Goal: Information Seeking & Learning: Learn about a topic

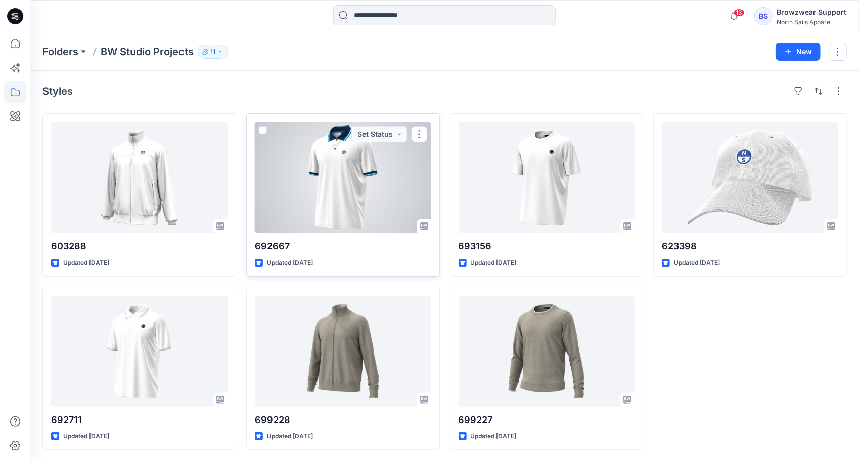
click at [351, 193] on div at bounding box center [343, 177] width 176 height 111
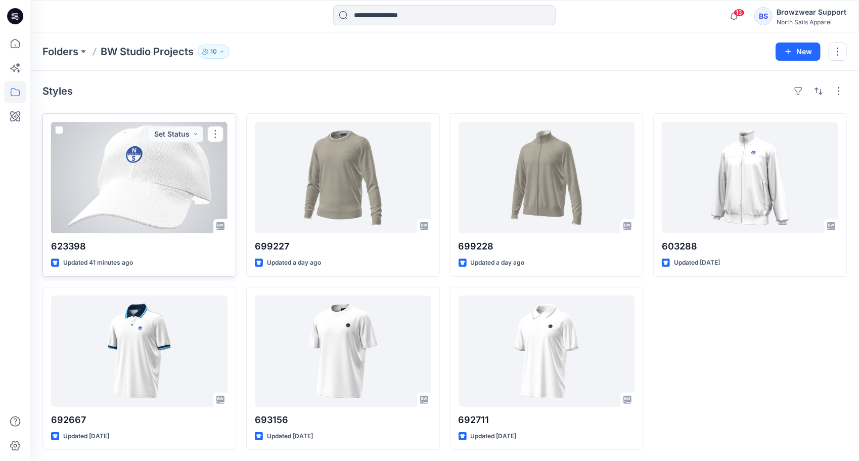
click at [165, 196] on div at bounding box center [139, 177] width 176 height 111
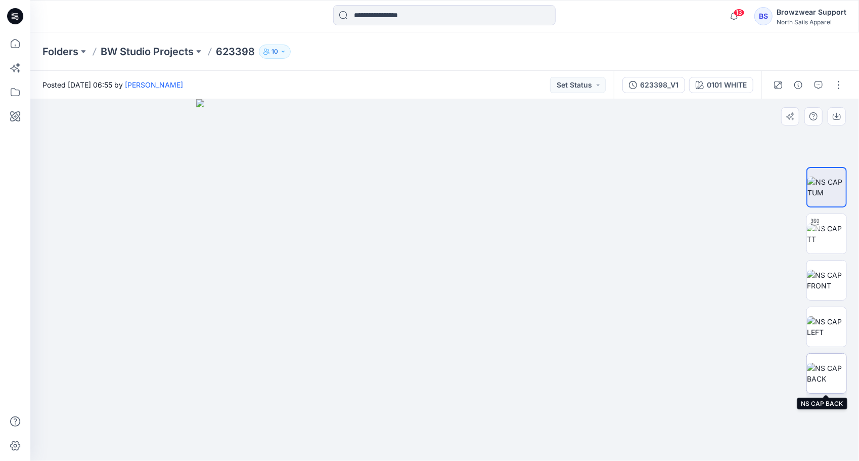
click at [829, 370] on img at bounding box center [826, 373] width 39 height 21
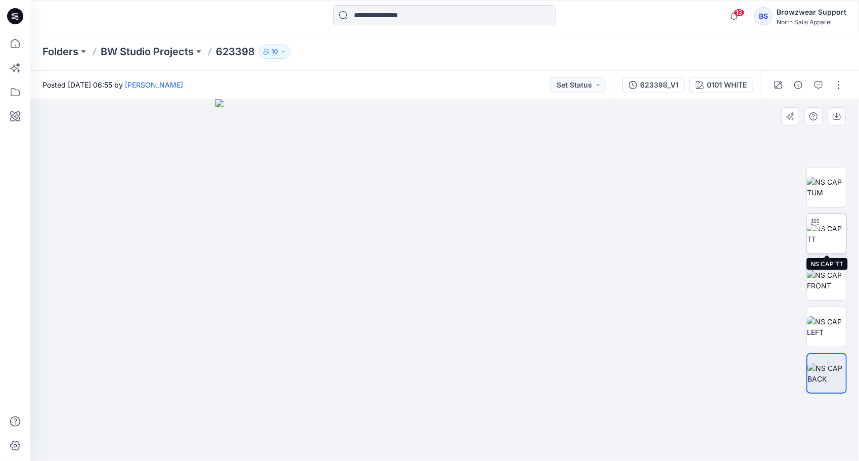
click at [820, 229] on div at bounding box center [815, 222] width 16 height 16
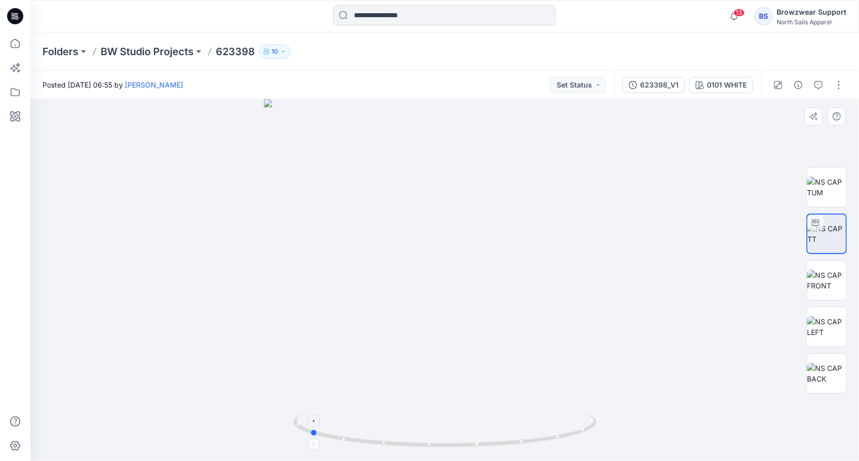
drag, startPoint x: 482, startPoint y: 448, endPoint x: 347, endPoint y: 430, distance: 136.6
click at [347, 430] on icon at bounding box center [446, 431] width 306 height 38
click at [829, 182] on img at bounding box center [826, 186] width 39 height 21
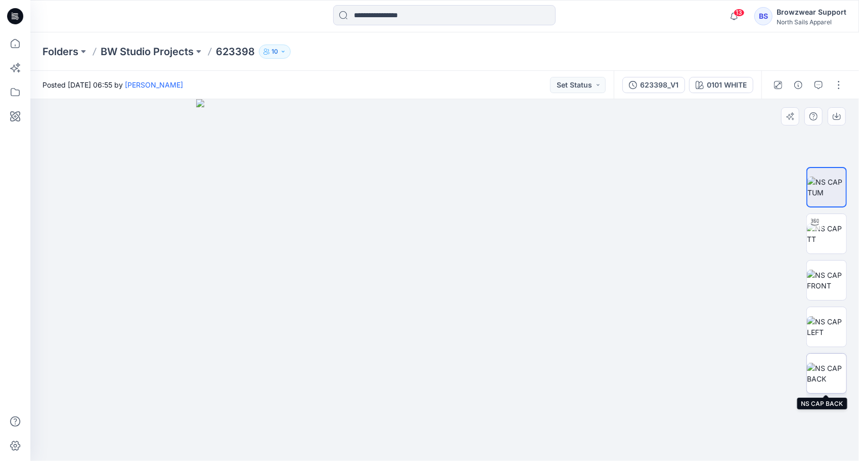
click at [829, 370] on img at bounding box center [826, 373] width 39 height 21
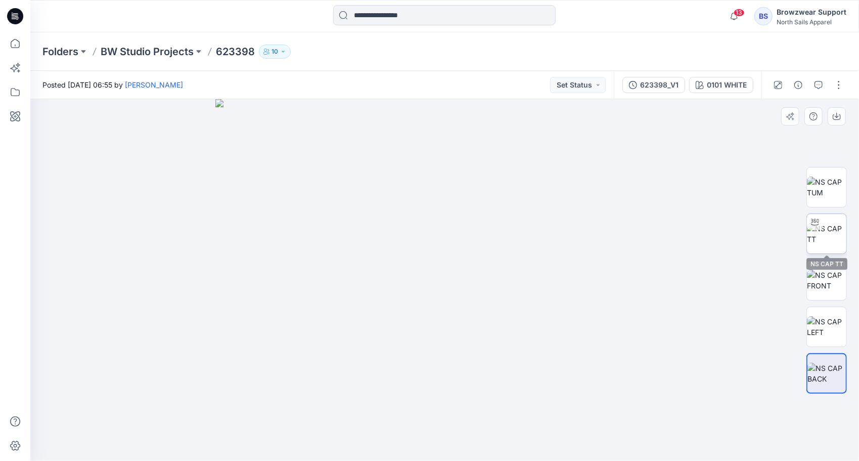
click at [829, 225] on img at bounding box center [826, 233] width 39 height 21
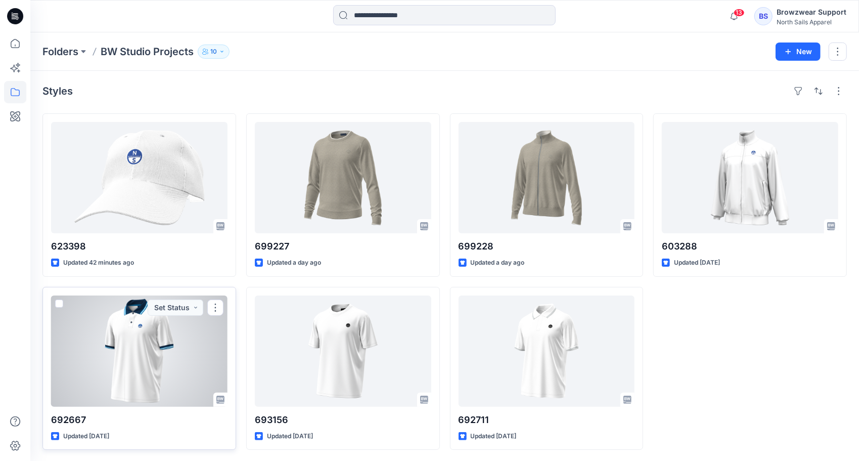
click at [162, 355] on div at bounding box center [139, 350] width 176 height 111
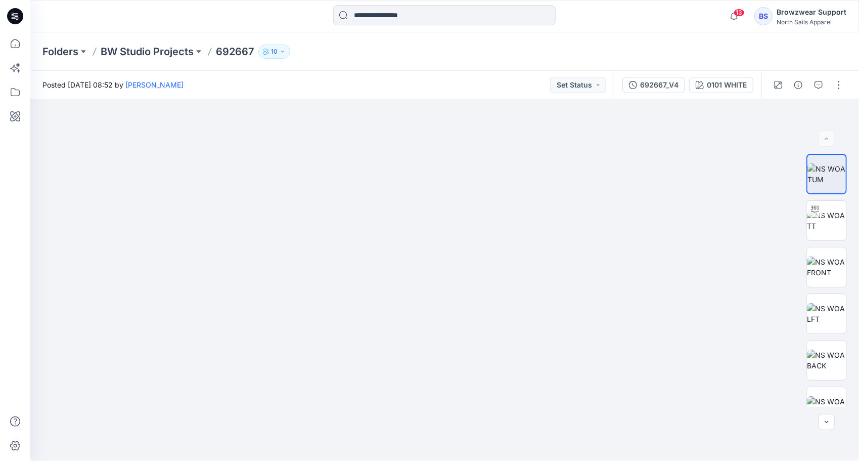
drag, startPoint x: 351, startPoint y: 290, endPoint x: 353, endPoint y: 96, distance: 193.7
click at [353, 98] on div "Posted [DATE] 08:52 by [PERSON_NAME] Set Status 692667_V4 0101 WHITE 0101 WHITE…" at bounding box center [444, 266] width 829 height 390
drag, startPoint x: 403, startPoint y: 401, endPoint x: 457, endPoint y: 322, distance: 95.8
click at [458, 322] on img at bounding box center [444, 33] width 681 height 854
drag, startPoint x: 403, startPoint y: 169, endPoint x: 441, endPoint y: 346, distance: 181.5
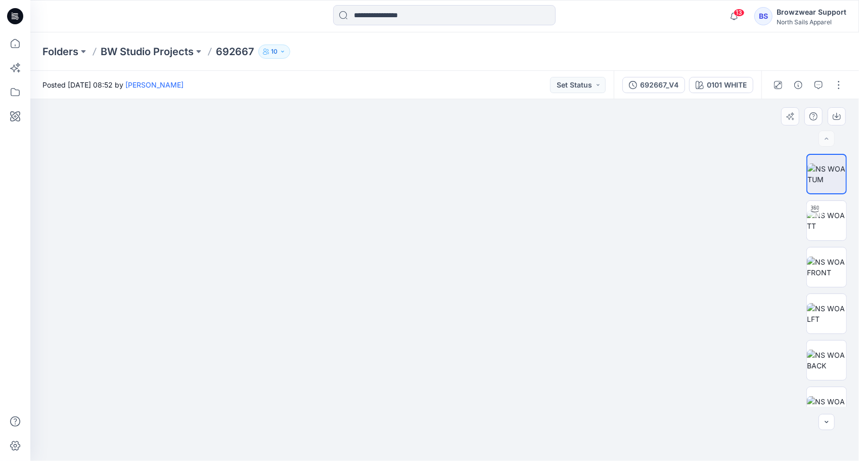
click at [441, 346] on img at bounding box center [444, 57] width 681 height 807
drag, startPoint x: 354, startPoint y: 170, endPoint x: 336, endPoint y: 361, distance: 192.5
click at [336, 361] on img at bounding box center [444, 219] width 681 height 484
drag, startPoint x: 383, startPoint y: 424, endPoint x: 412, endPoint y: 249, distance: 177.3
click at [411, 254] on img at bounding box center [444, 222] width 681 height 475
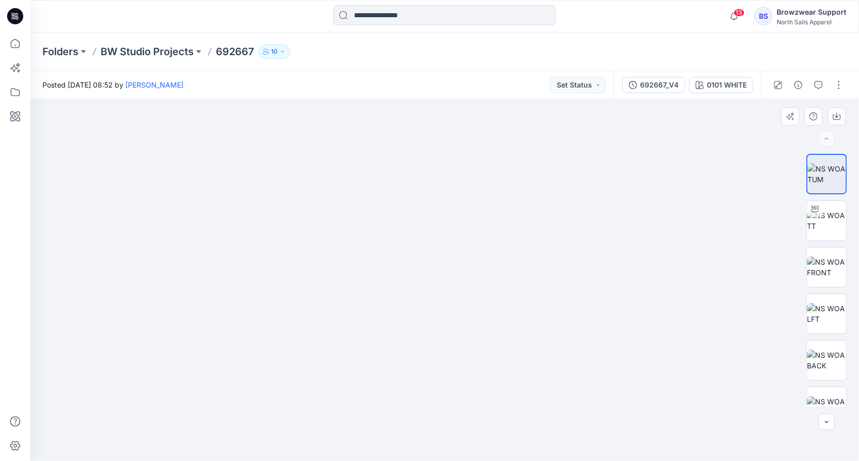
drag, startPoint x: 422, startPoint y: 352, endPoint x: 426, endPoint y: 175, distance: 177.0
click at [426, 180] on img at bounding box center [444, 138] width 681 height 645
drag, startPoint x: 414, startPoint y: 292, endPoint x: 426, endPoint y: 200, distance: 92.8
click at [432, 165] on img at bounding box center [444, 40] width 681 height 840
drag, startPoint x: 374, startPoint y: 348, endPoint x: 391, endPoint y: 241, distance: 108.6
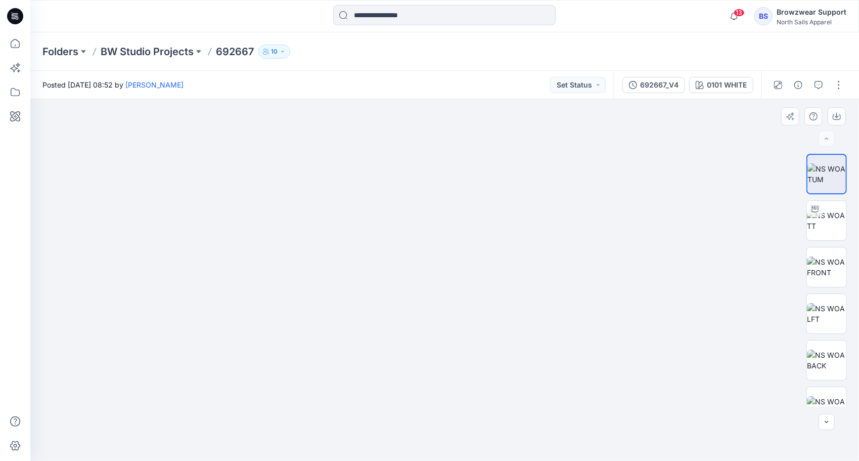
click at [830, 225] on img at bounding box center [826, 220] width 39 height 21
click at [826, 152] on div at bounding box center [444, 279] width 829 height 361
click at [825, 163] on img at bounding box center [826, 173] width 39 height 21
drag, startPoint x: 367, startPoint y: 337, endPoint x: 390, endPoint y: 83, distance: 254.8
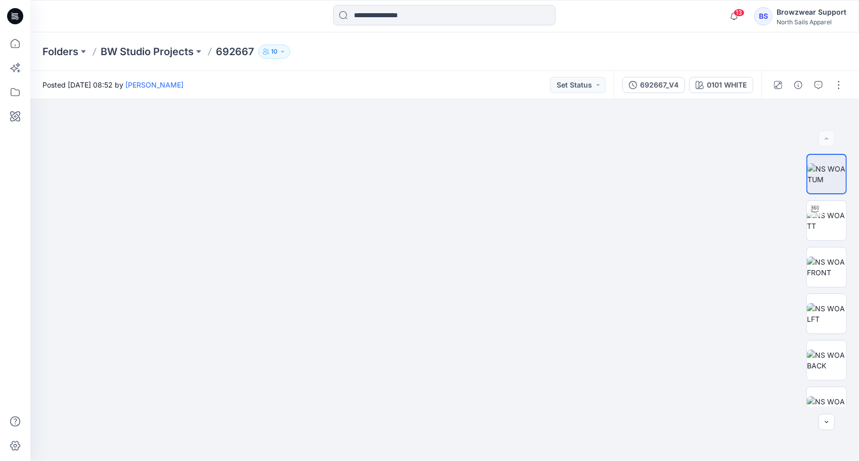
click at [390, 83] on div "Posted [DATE] 08:52 by [PERSON_NAME] Set Status 692667_V4 0101 WHITE 0101 WHITE…" at bounding box center [444, 266] width 829 height 390
drag, startPoint x: 356, startPoint y: 342, endPoint x: 382, endPoint y: 233, distance: 111.7
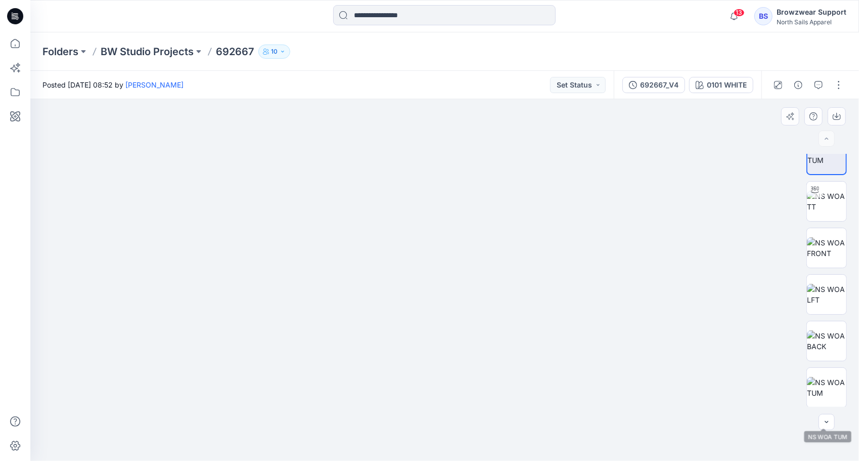
scroll to position [20, 0]
click at [829, 378] on img at bounding box center [826, 386] width 39 height 21
drag, startPoint x: 352, startPoint y: 304, endPoint x: 382, endPoint y: 77, distance: 229.0
click at [382, 77] on div "Posted [DATE] 08:52 by [PERSON_NAME] Set Status 692667_V4 0101 WHITE 0101 WHITE…" at bounding box center [444, 266] width 829 height 390
drag, startPoint x: 350, startPoint y: 281, endPoint x: 361, endPoint y: 97, distance: 184.3
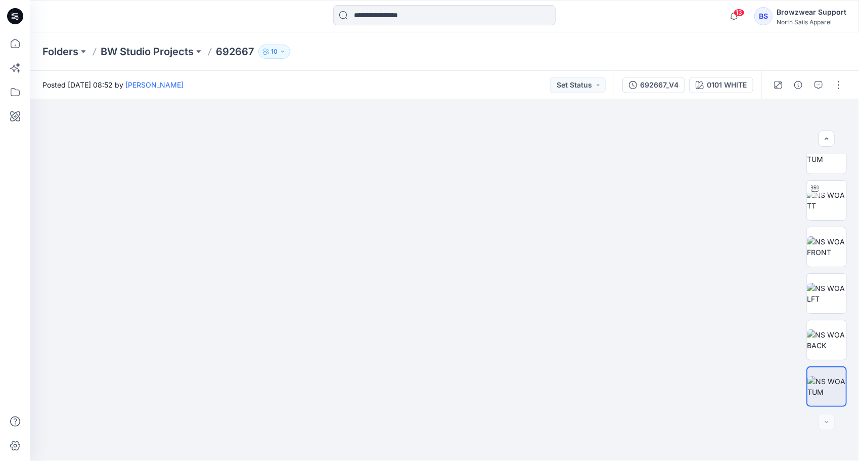
click at [361, 97] on div "Posted [DATE] 08:52 by [PERSON_NAME] Set Status 692667_V4 0101 WHITE 0101 WHITE…" at bounding box center [444, 266] width 829 height 390
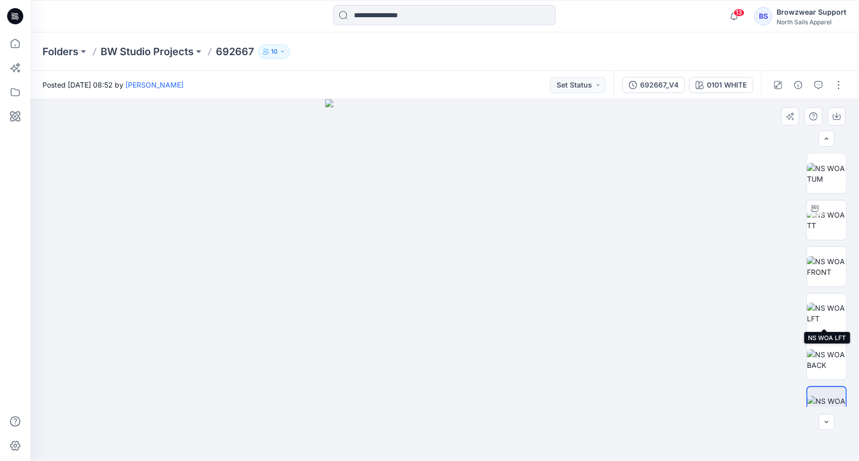
scroll to position [0, 0]
click at [833, 172] on img at bounding box center [826, 173] width 39 height 21
drag, startPoint x: 485, startPoint y: 217, endPoint x: 223, endPoint y: 315, distance: 279.8
click at [223, 315] on img at bounding box center [408, 76] width 902 height 769
drag, startPoint x: 701, startPoint y: 149, endPoint x: 660, endPoint y: 392, distance: 246.5
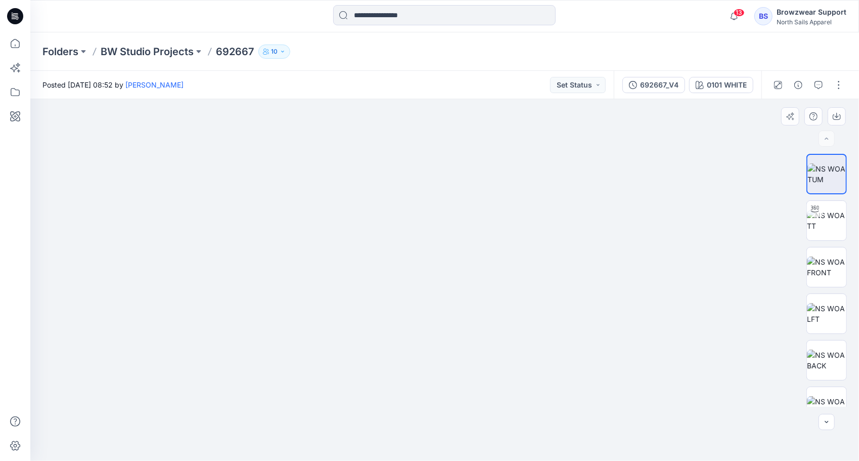
click at [660, 392] on img at bounding box center [416, 197] width 902 height 526
drag, startPoint x: 654, startPoint y: 282, endPoint x: 545, endPoint y: 258, distance: 111.3
click at [545, 258] on img at bounding box center [444, 223] width 570 height 475
drag, startPoint x: 459, startPoint y: 421, endPoint x: 412, endPoint y: 381, distance: 61.4
click at [412, 381] on img at bounding box center [444, 273] width 349 height 373
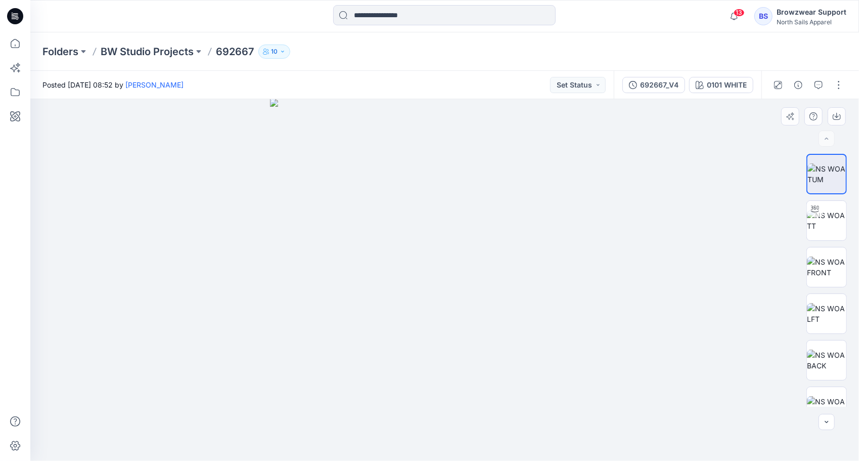
drag, startPoint x: 421, startPoint y: 230, endPoint x: 418, endPoint y: 241, distance: 11.4
click at [418, 241] on img at bounding box center [444, 280] width 349 height 362
drag, startPoint x: 466, startPoint y: 275, endPoint x: 465, endPoint y: 288, distance: 13.7
click at [465, 288] on img at bounding box center [444, 279] width 349 height 361
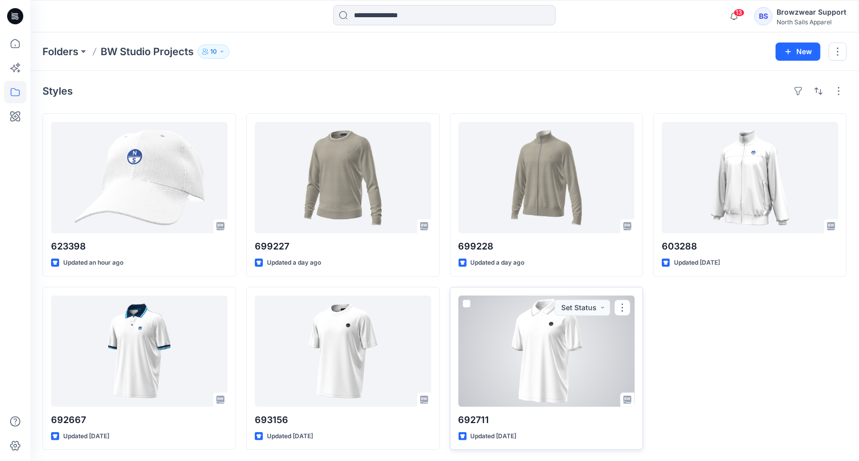
click at [536, 352] on div at bounding box center [547, 350] width 176 height 111
